Goal: Task Accomplishment & Management: Manage account settings

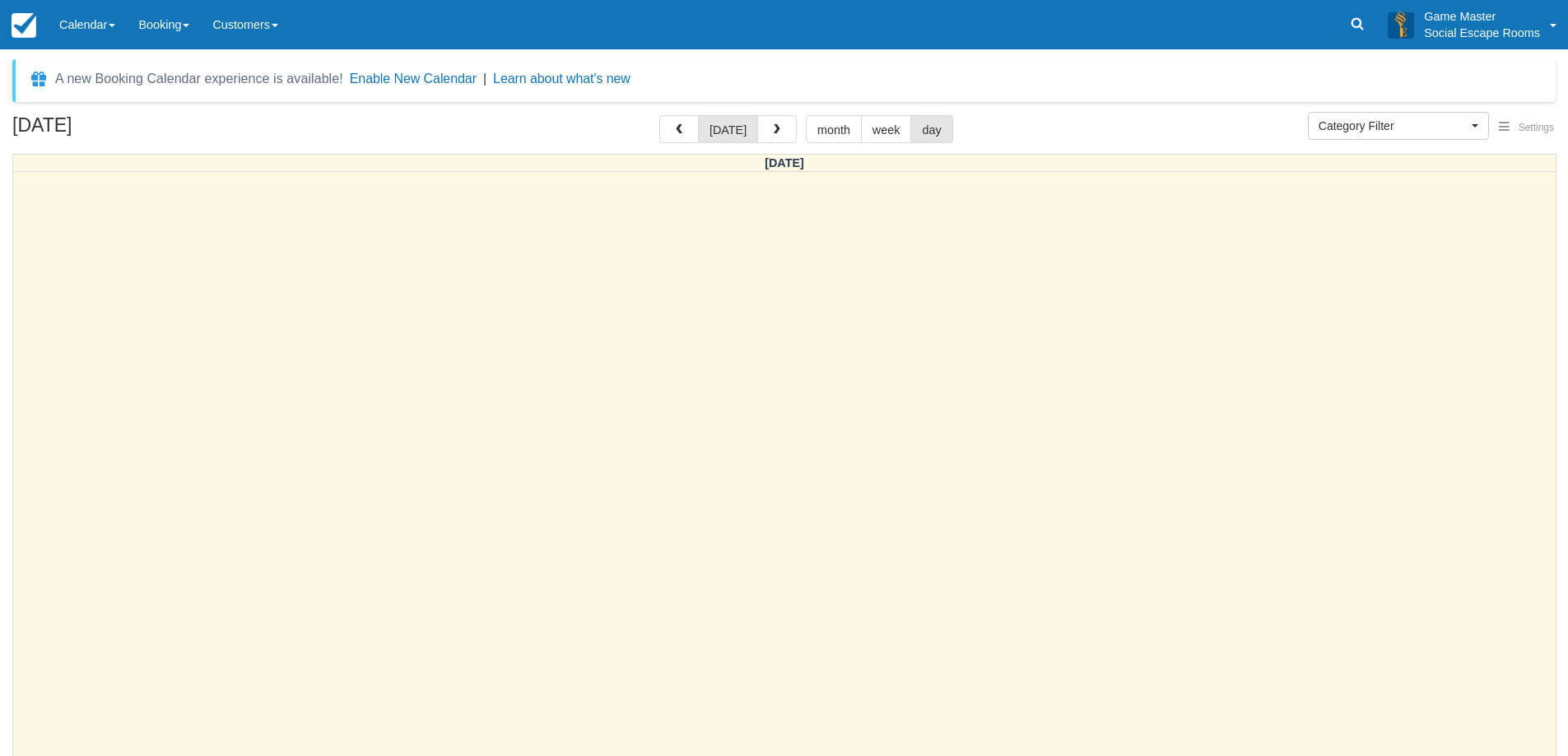
select select
click at [95, 26] on link "Calendar" at bounding box center [87, 24] width 79 height 49
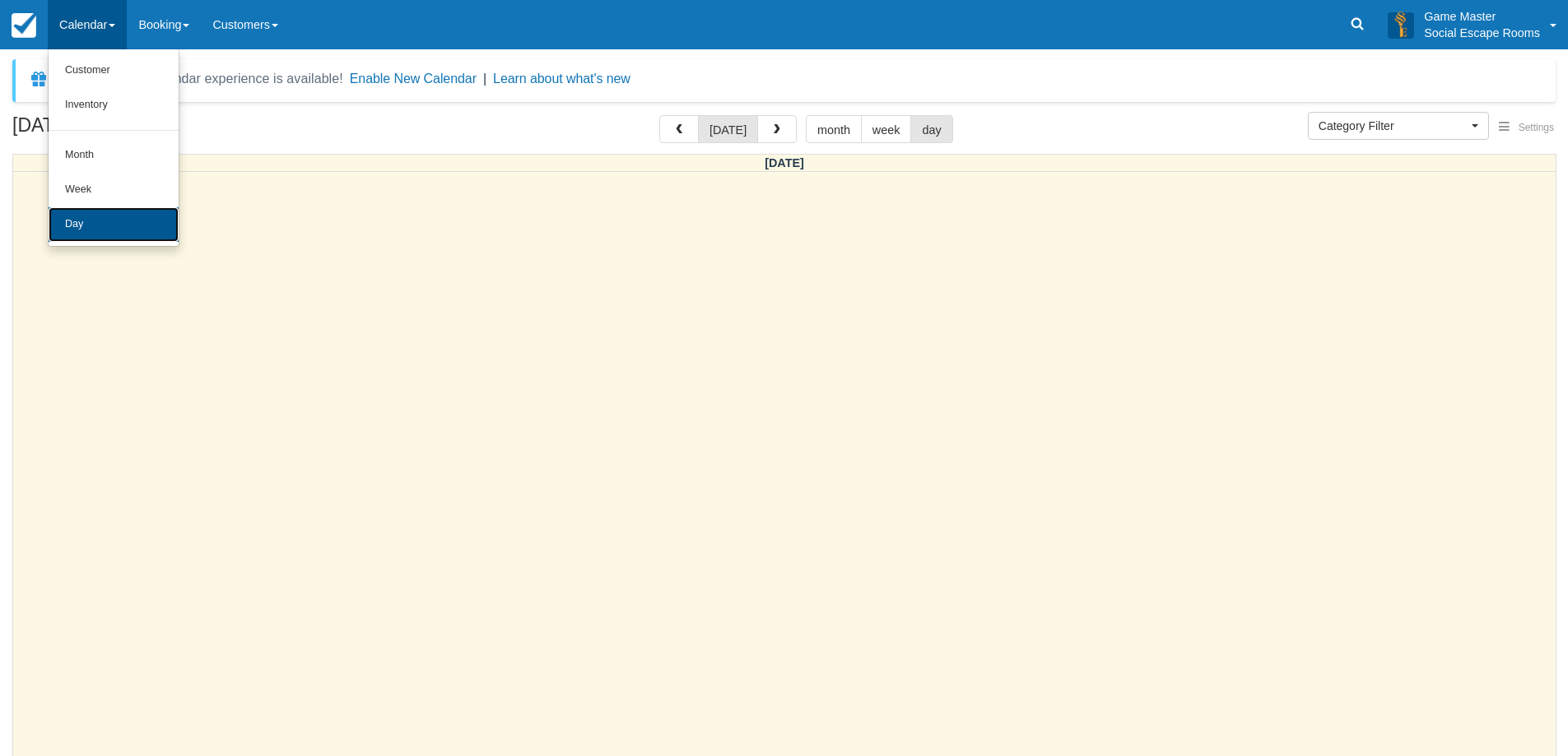
click at [85, 222] on link "Day" at bounding box center [113, 224] width 130 height 34
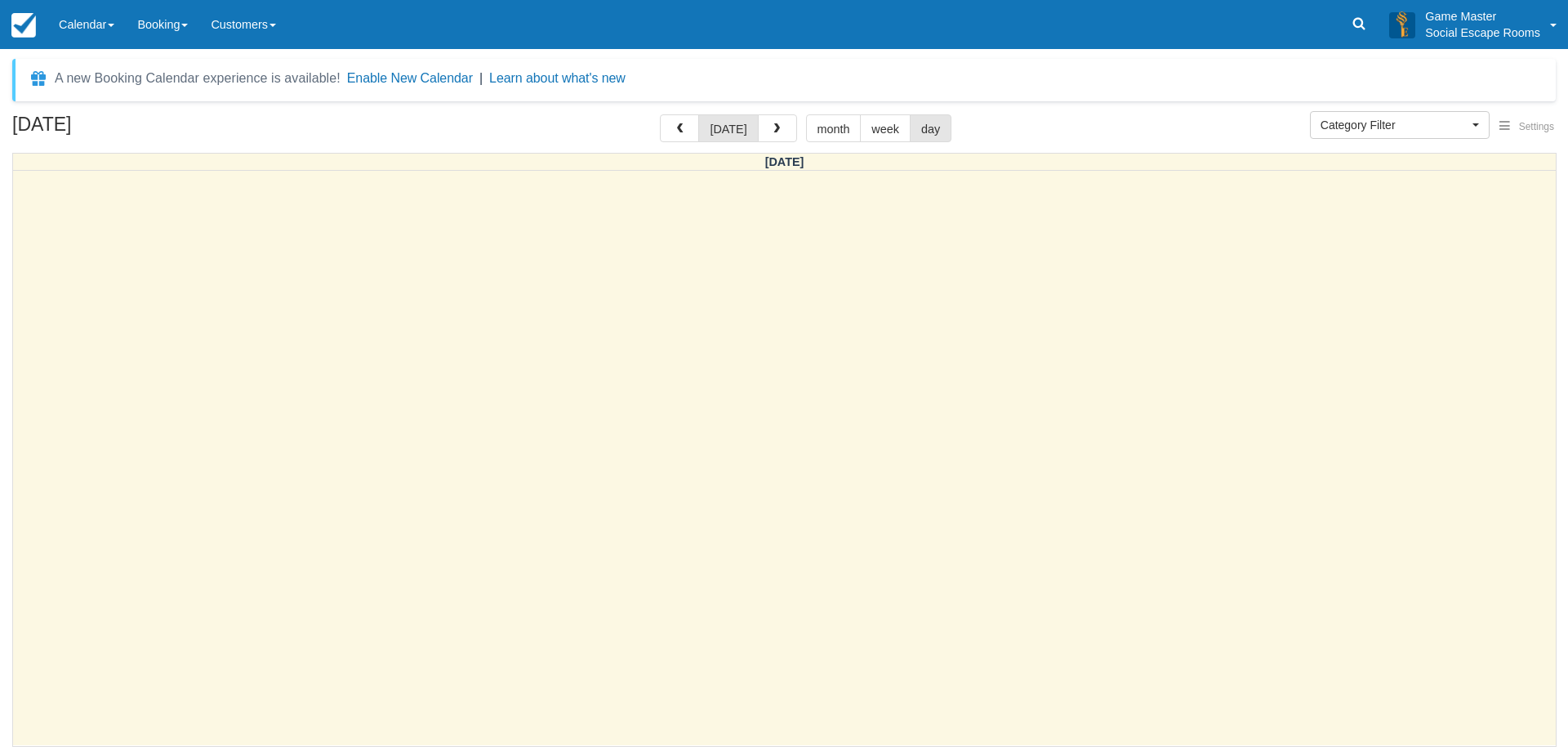
select select
click at [784, 126] on button "button" at bounding box center [778, 128] width 39 height 27
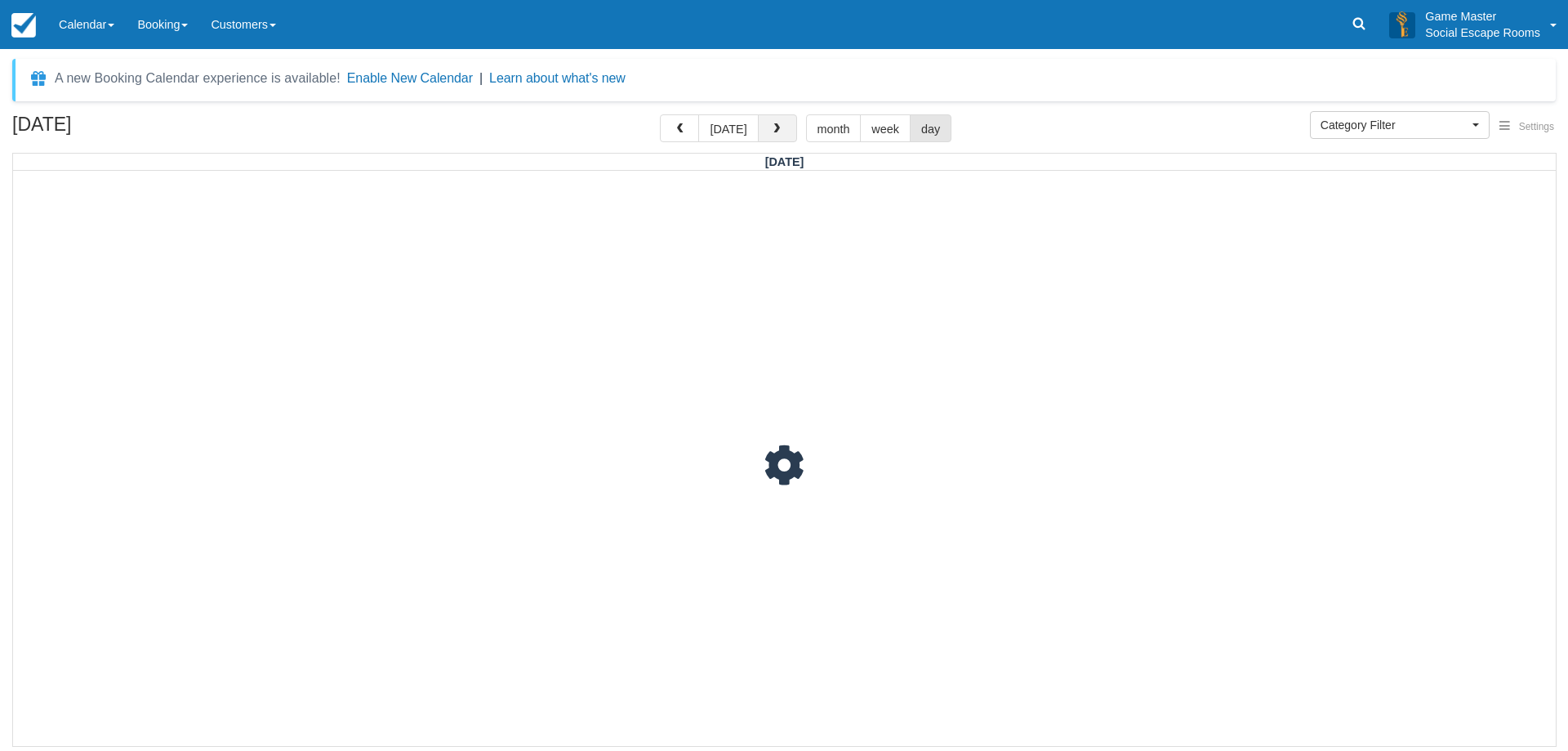
click at [784, 126] on button "button" at bounding box center [778, 128] width 39 height 27
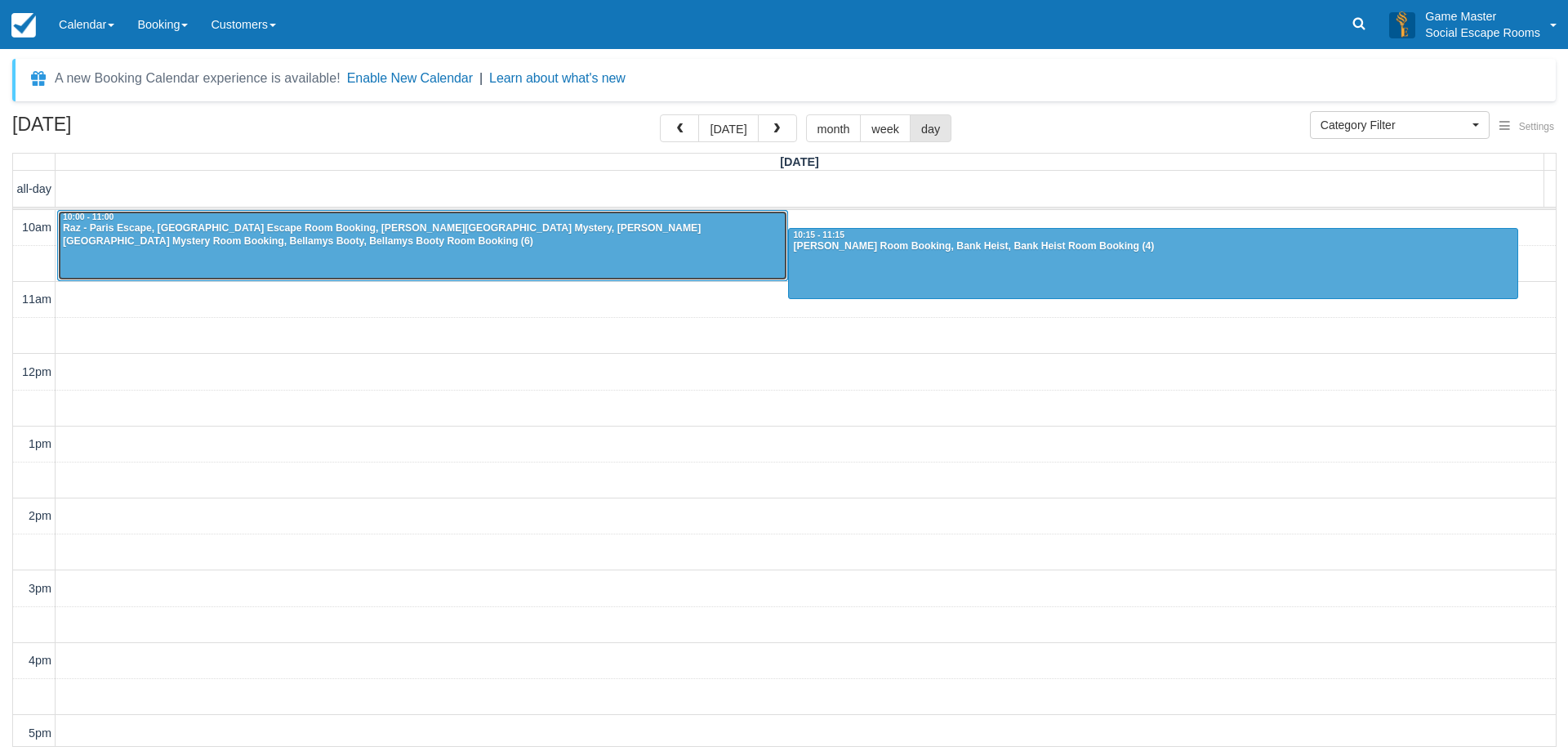
click at [728, 241] on div "Raz - Paris Escape, Paris Escape Room Booking, Baker Street Mystery, Baker Stre…" at bounding box center [423, 235] width 722 height 27
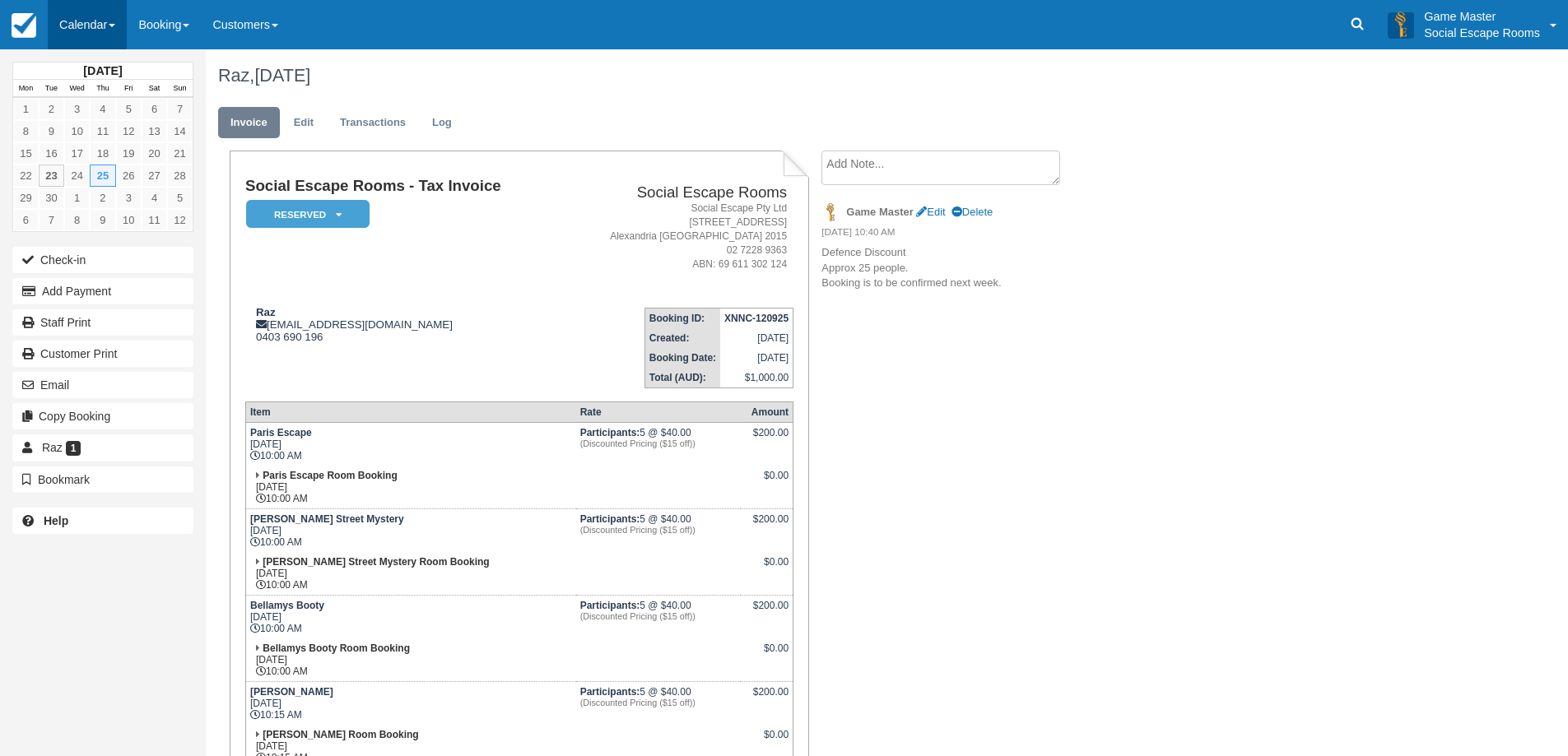
click at [110, 27] on link "Calendar" at bounding box center [87, 24] width 79 height 49
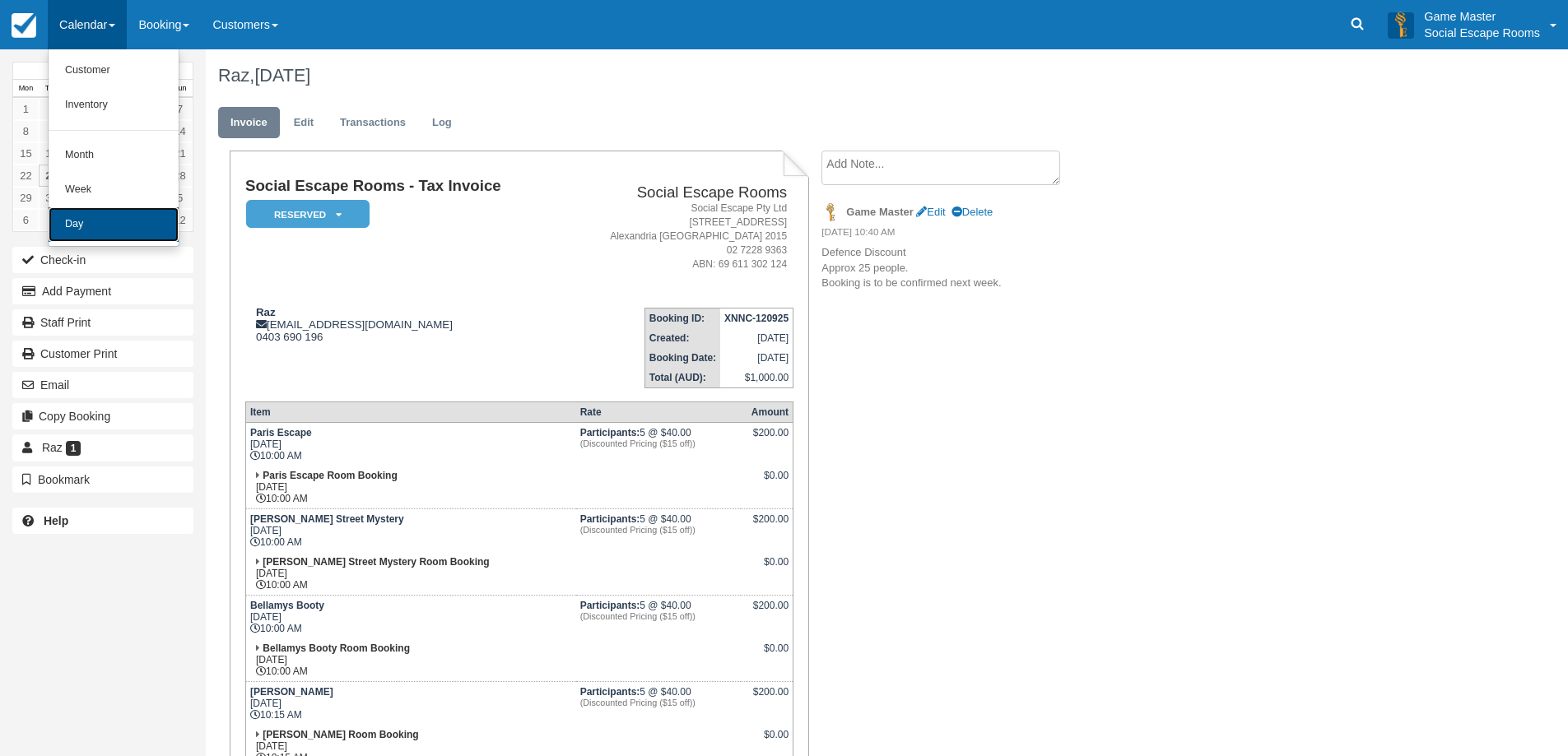
click at [101, 228] on link "Day" at bounding box center [113, 224] width 130 height 34
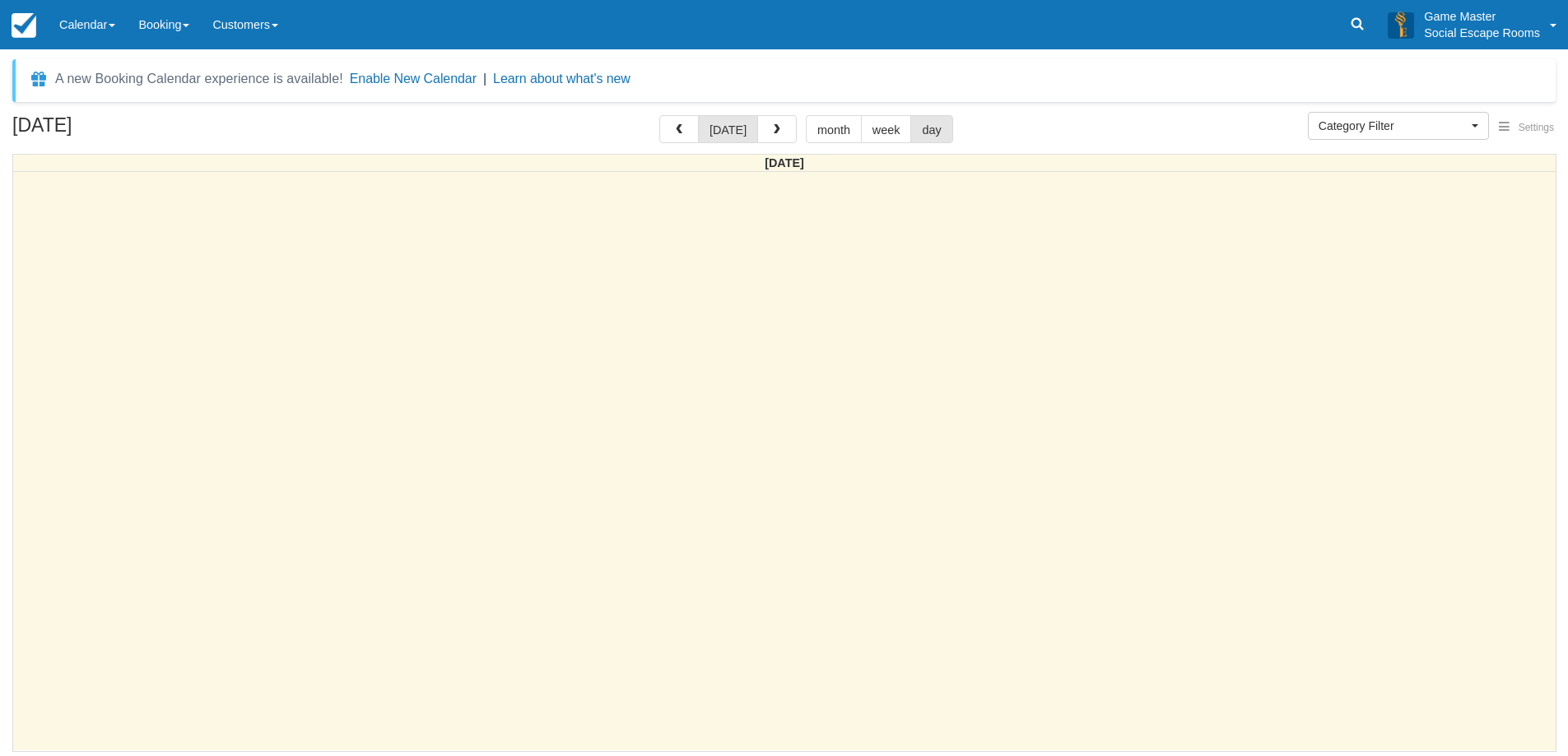
select select
click at [779, 141] on button "button" at bounding box center [784, 129] width 40 height 28
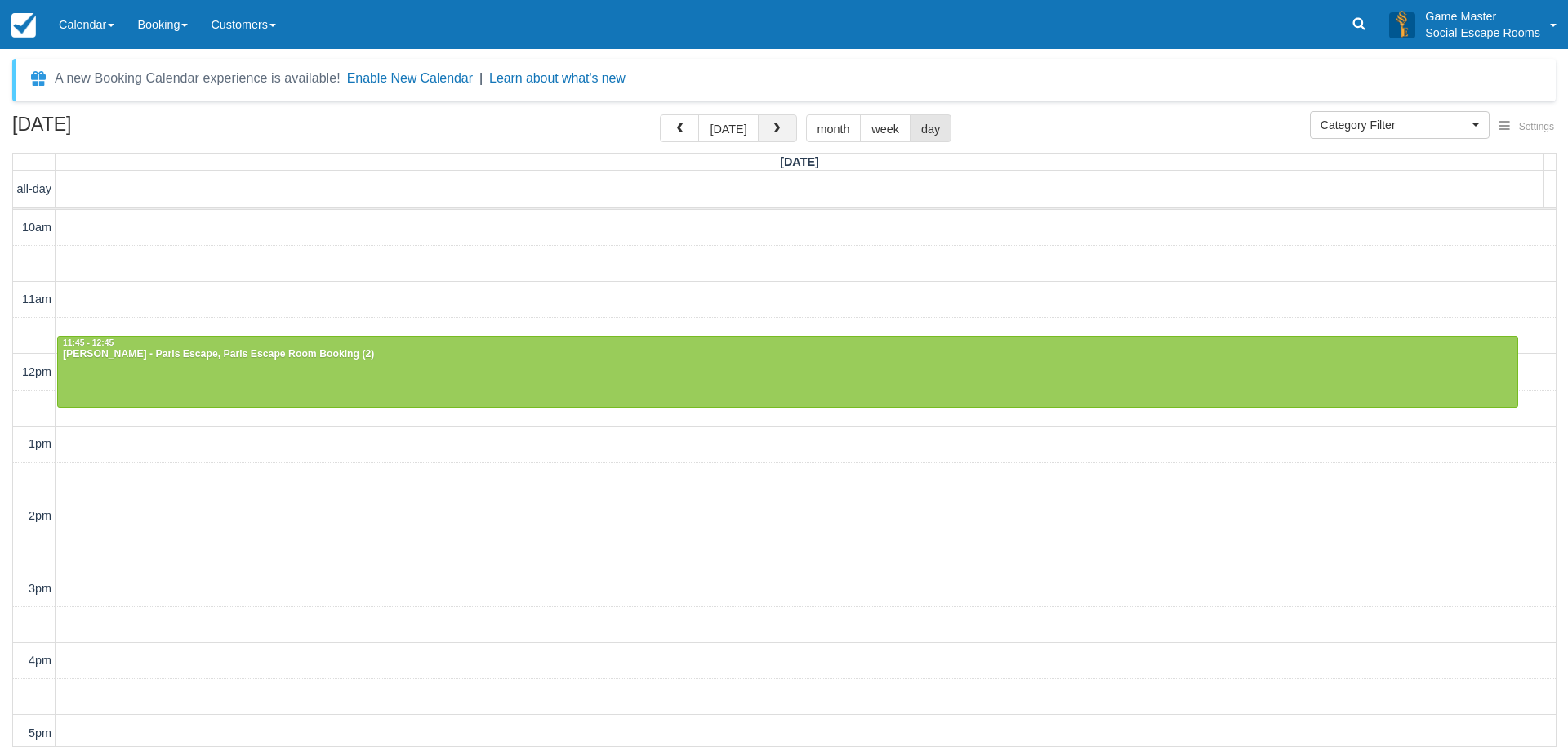
click at [776, 135] on button "button" at bounding box center [778, 128] width 39 height 27
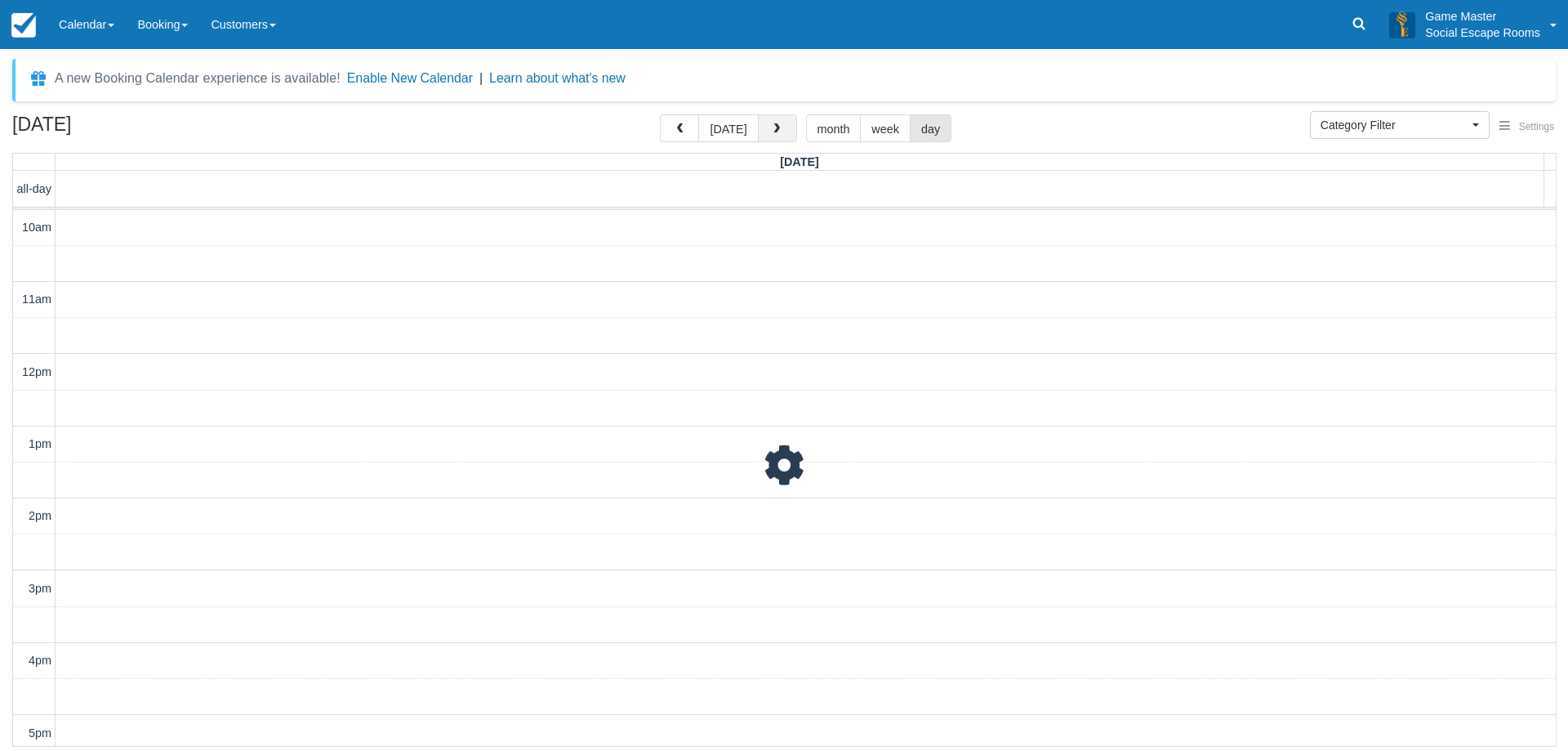
scroll to position [73, 0]
click at [776, 135] on button "button" at bounding box center [778, 128] width 39 height 27
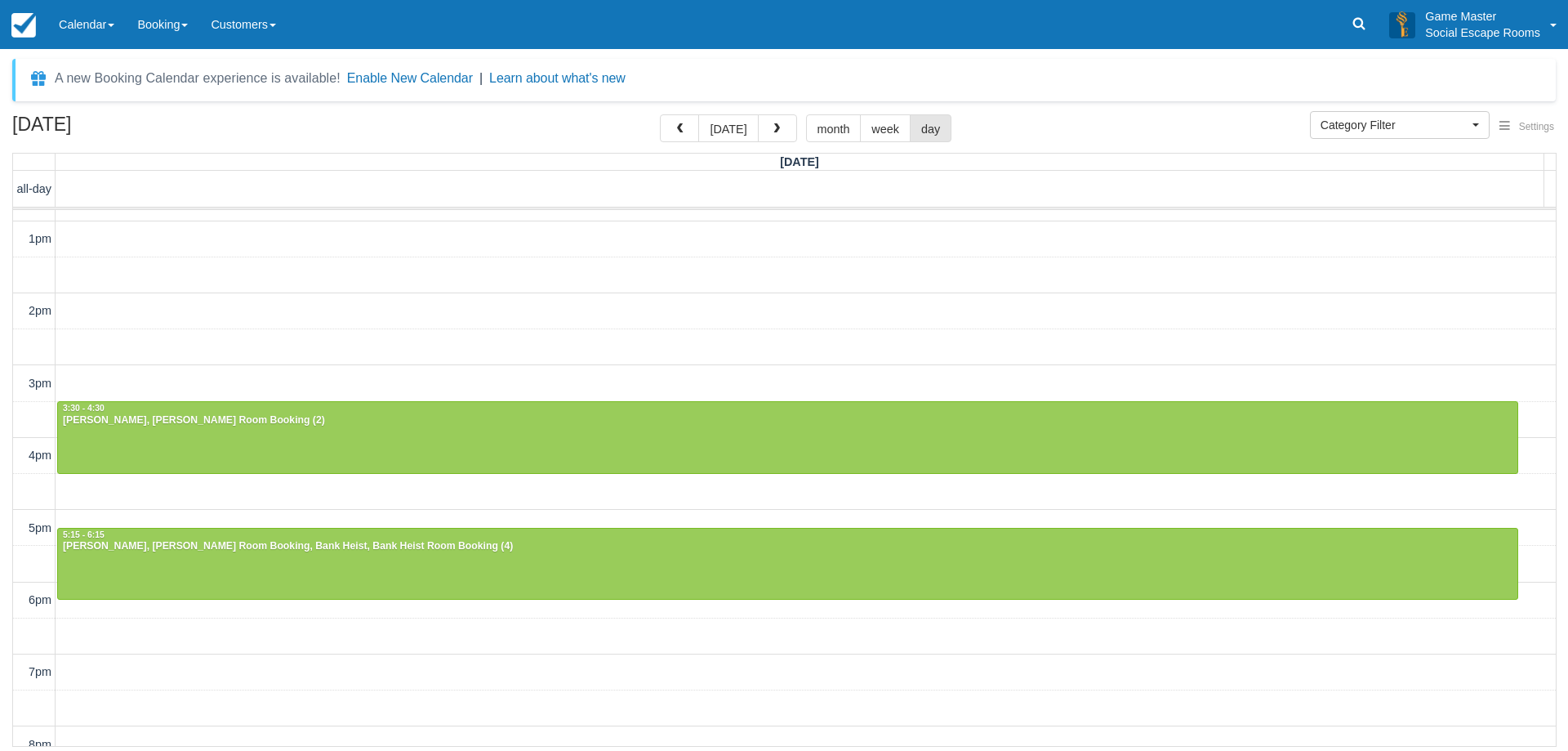
scroll to position [366, 0]
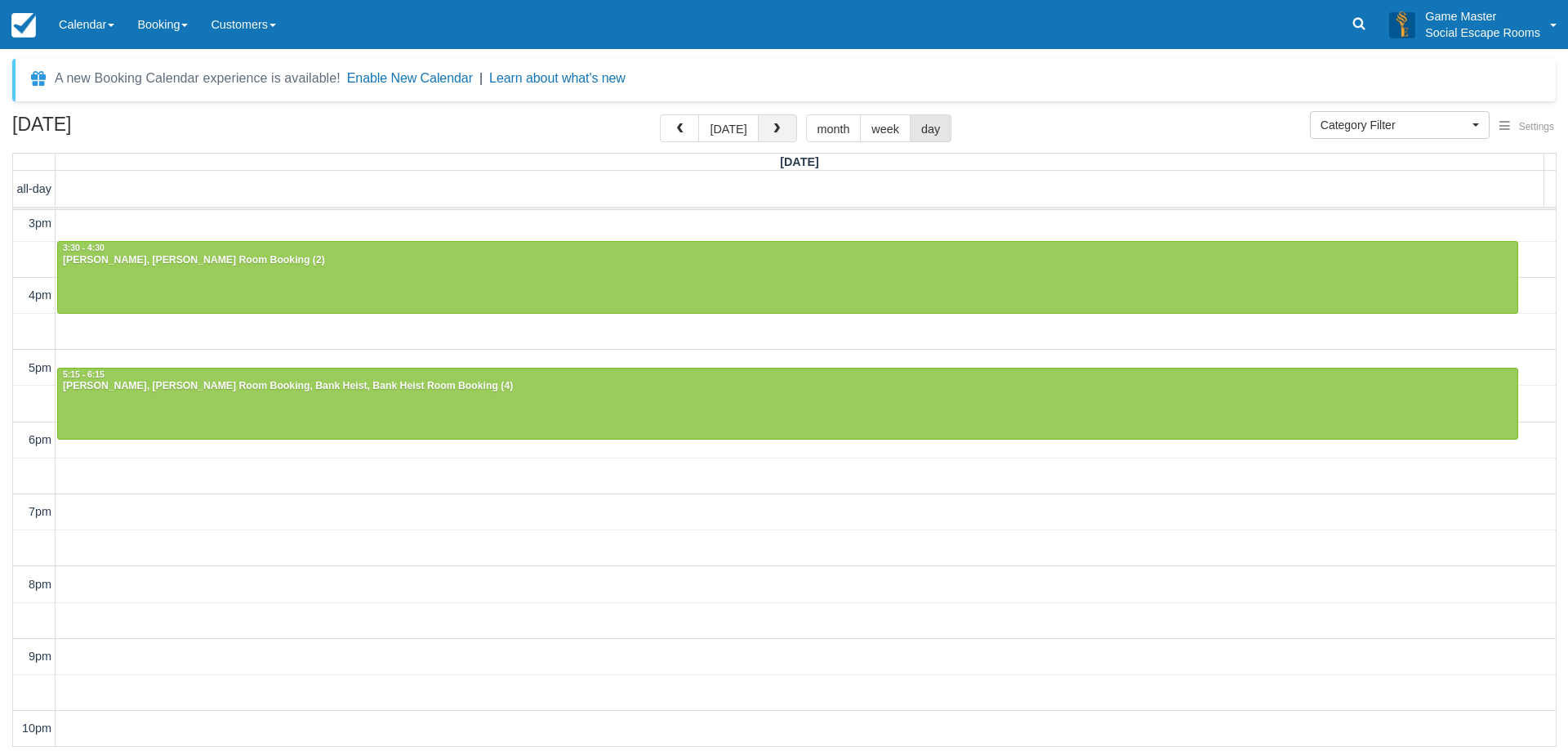
click at [784, 128] on button "button" at bounding box center [778, 128] width 39 height 27
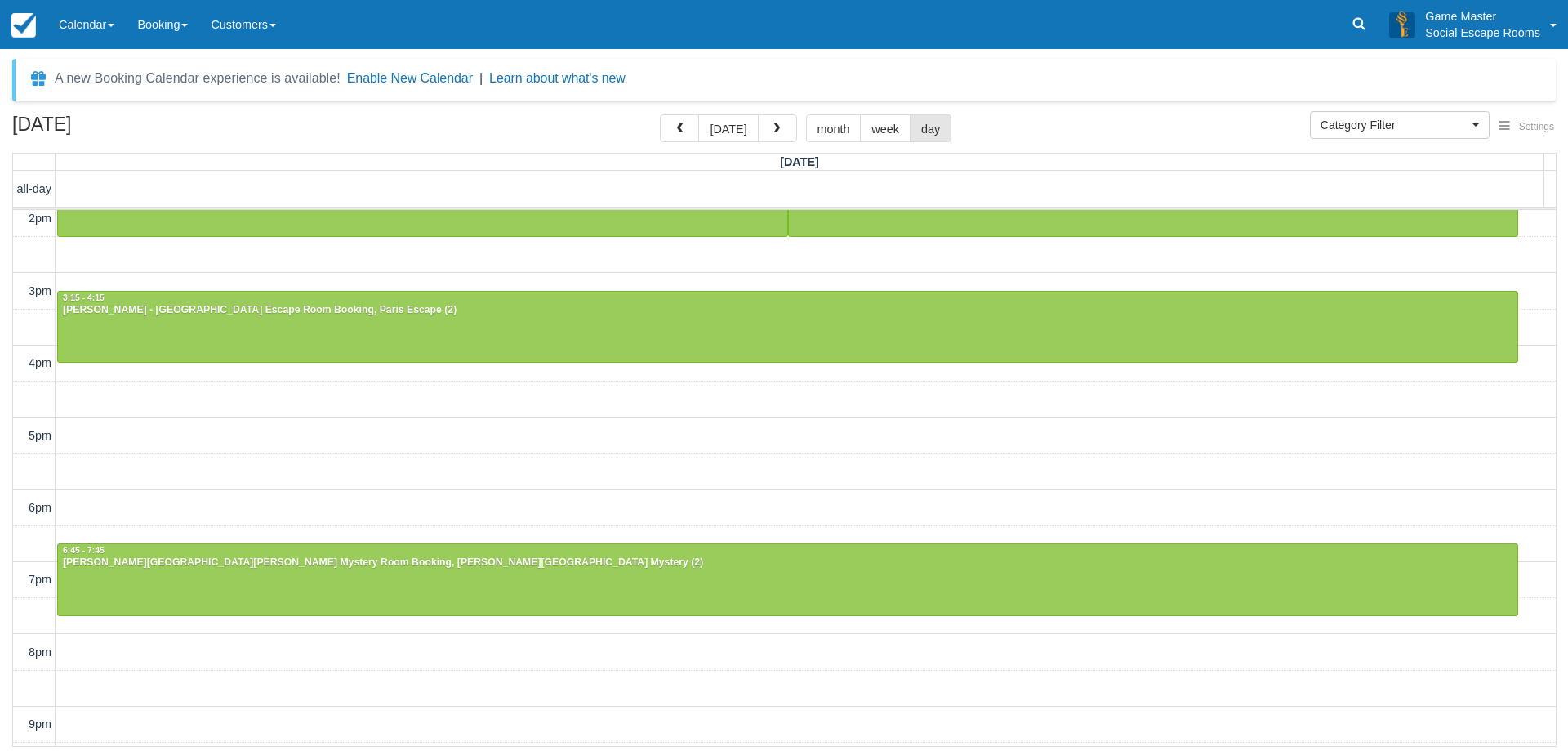
scroll to position [327, 0]
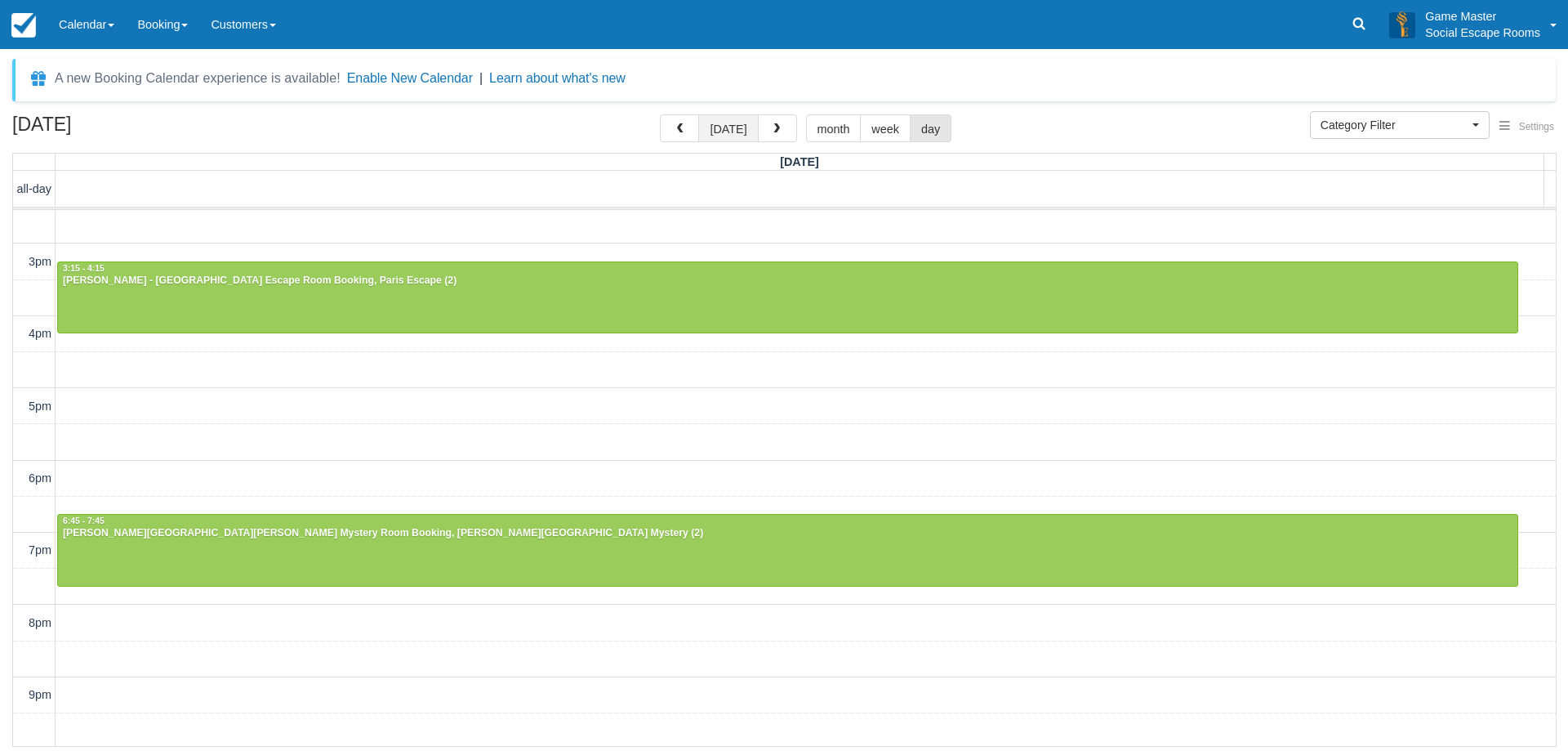
click at [726, 137] on button "[DATE]" at bounding box center [728, 128] width 60 height 27
